Goal: Navigation & Orientation: Understand site structure

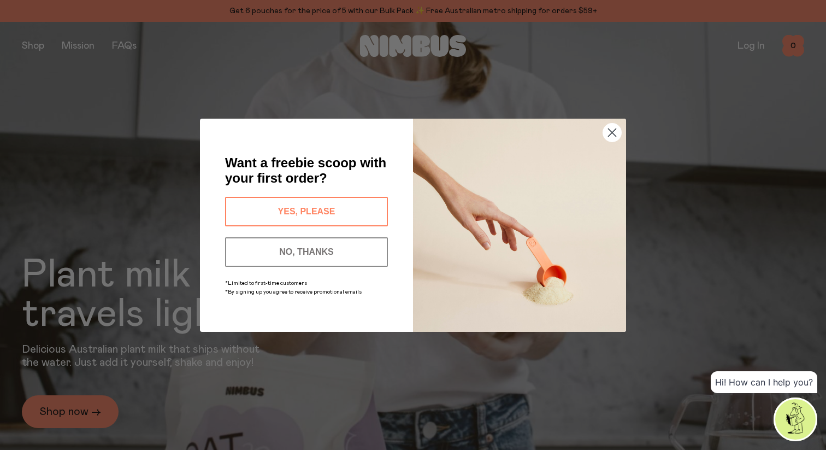
click at [616, 130] on circle "Close dialog" at bounding box center [612, 132] width 18 height 18
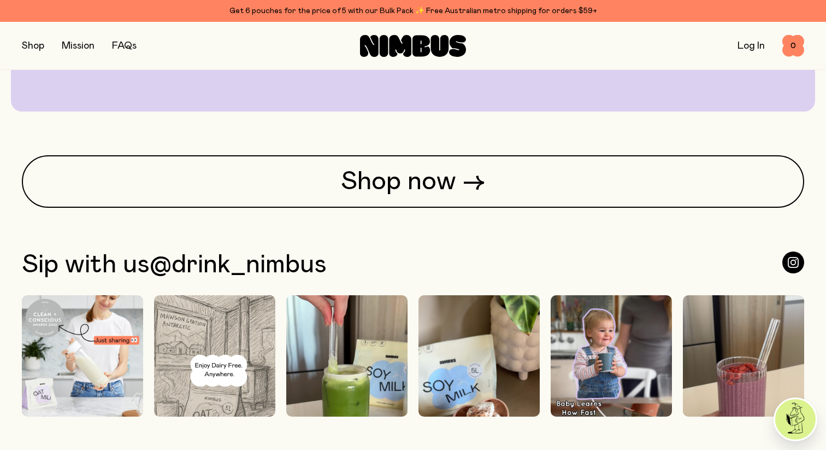
scroll to position [2710, 0]
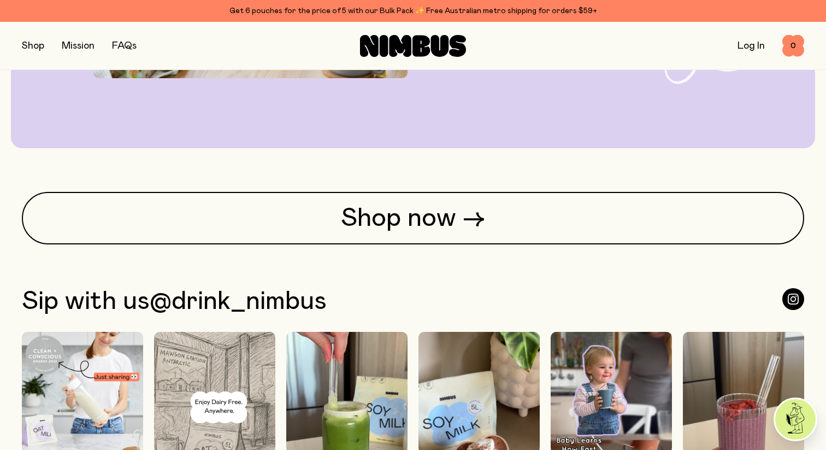
click at [72, 40] on div "Mission" at bounding box center [78, 45] width 33 height 15
click at [72, 47] on link "Mission" at bounding box center [78, 46] width 33 height 10
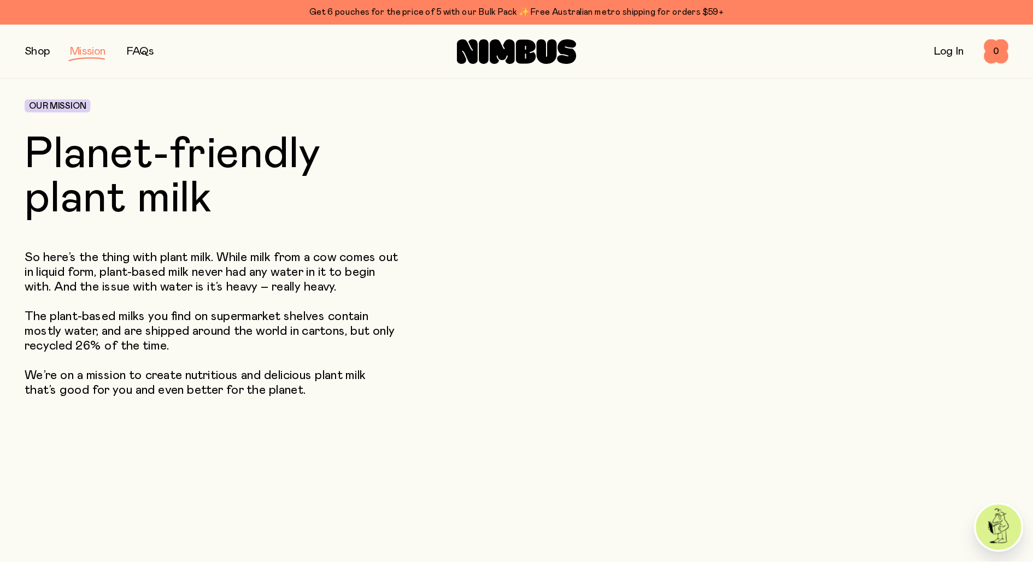
scroll to position [47, 0]
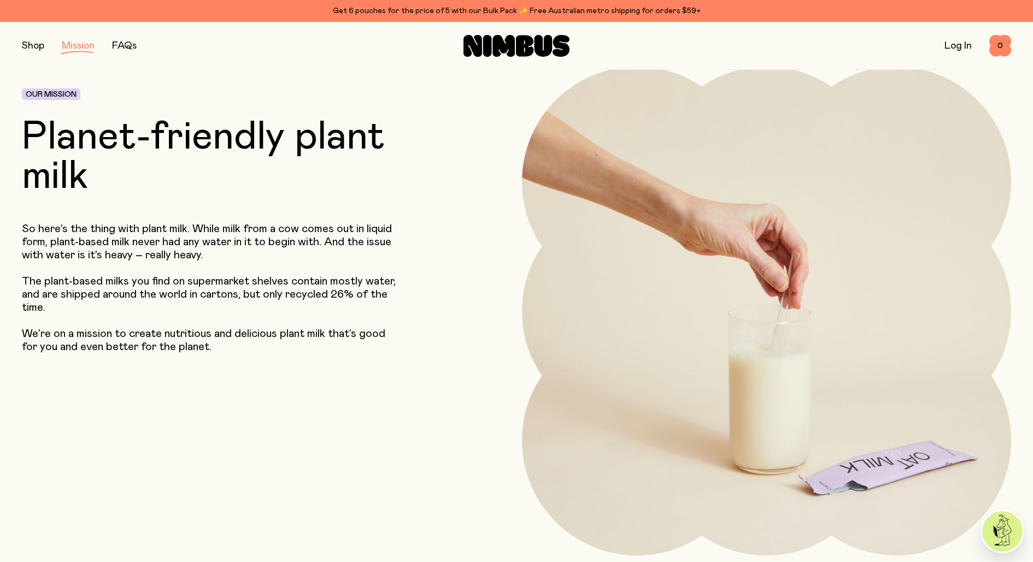
click at [825, 38] on div "Log In 0 0" at bounding box center [846, 46] width 330 height 22
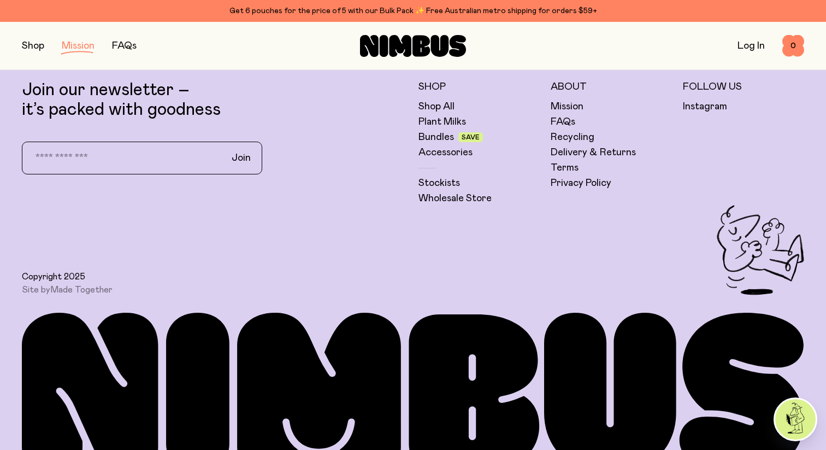
scroll to position [2280, 0]
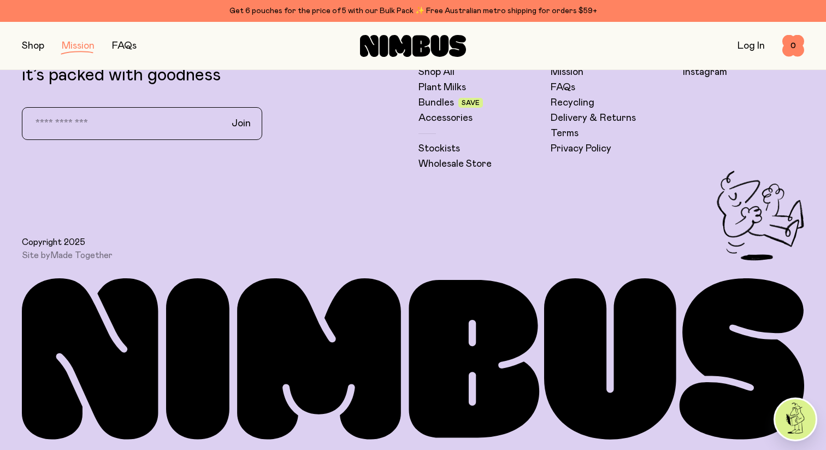
click at [745, 210] on div "Copyright 2025 Site by Made Together" at bounding box center [413, 215] width 783 height 90
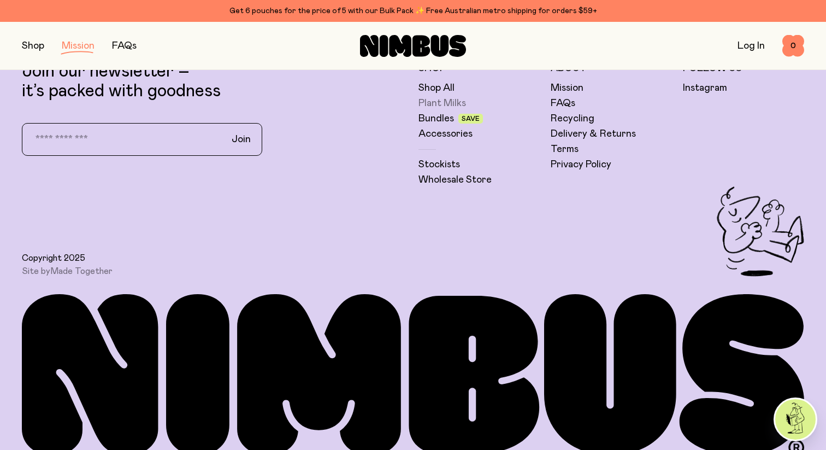
click at [438, 97] on link "Plant Milks" at bounding box center [443, 103] width 48 height 13
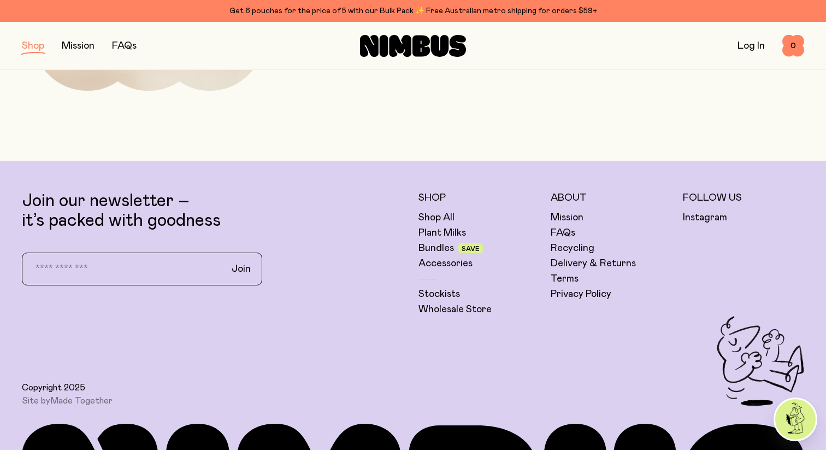
scroll to position [781, 0]
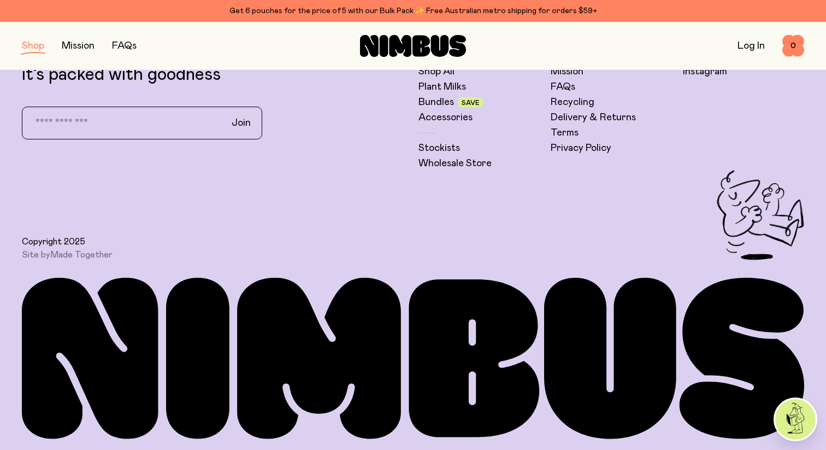
click at [384, 36] on icon at bounding box center [384, 46] width 9 height 22
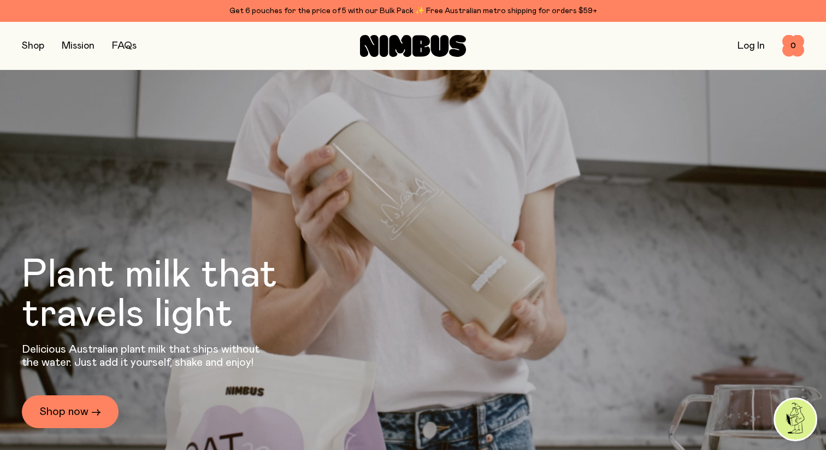
click at [132, 48] on link "FAQs" at bounding box center [124, 46] width 25 height 10
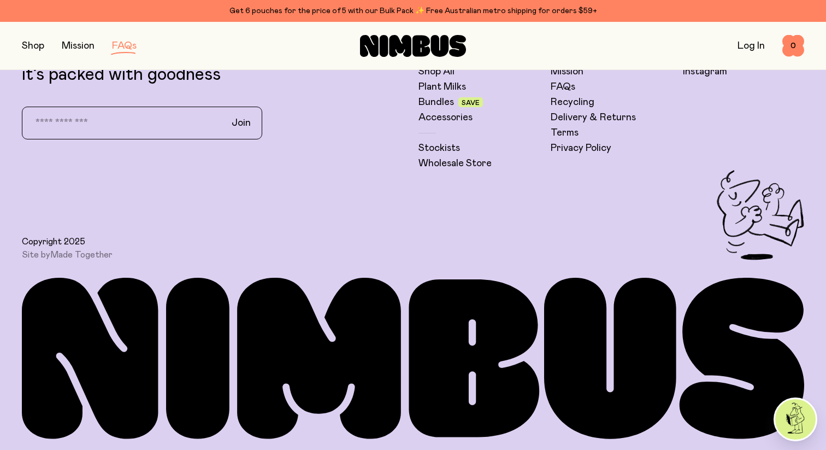
scroll to position [2238, 0]
click at [458, 115] on link "Accessories" at bounding box center [446, 117] width 54 height 13
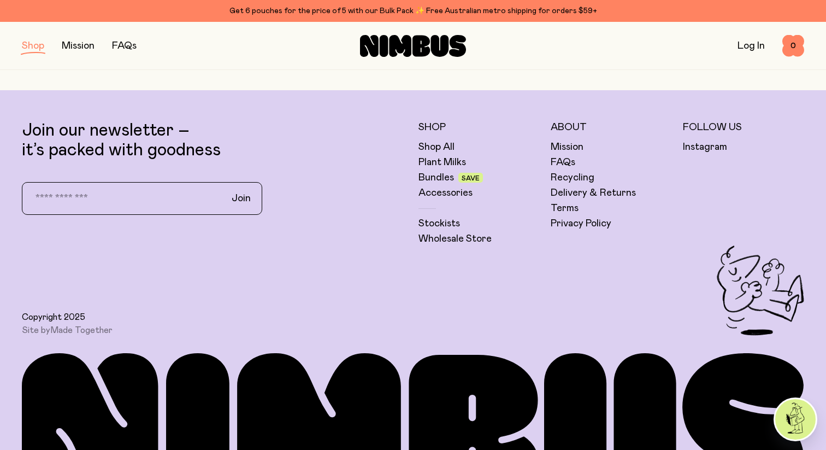
scroll to position [407, 0]
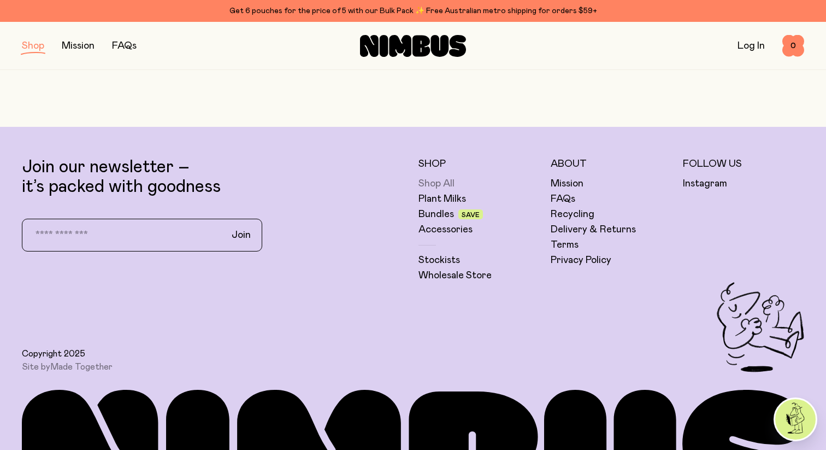
click at [443, 181] on link "Shop All" at bounding box center [437, 183] width 36 height 13
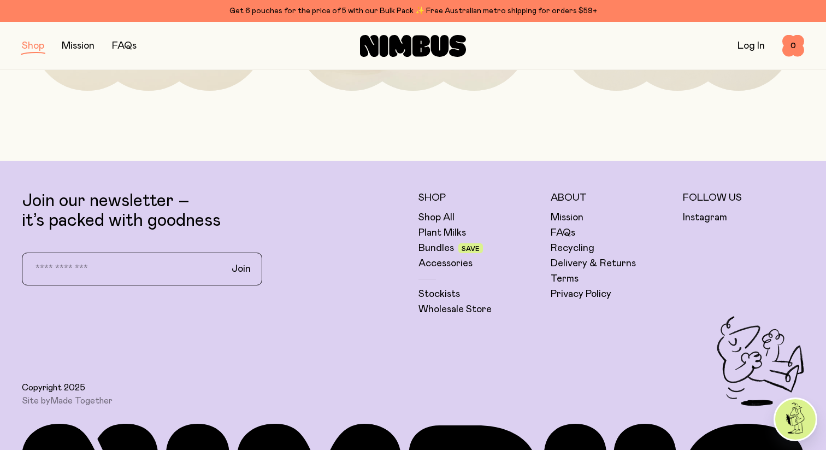
scroll to position [1933, 0]
